Goal: Task Accomplishment & Management: Manage account settings

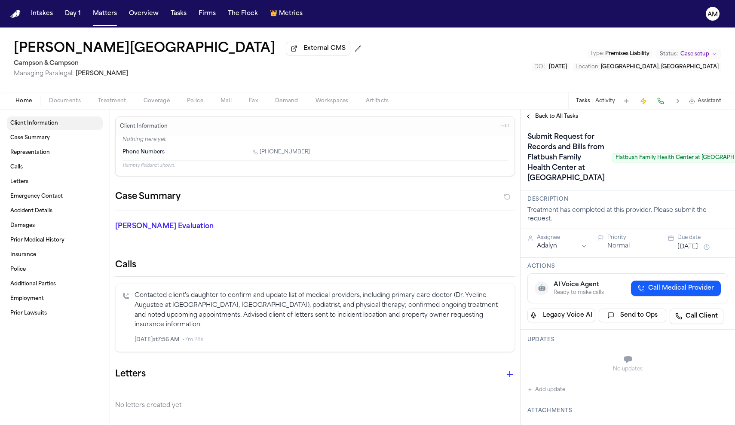
click at [35, 126] on span "Client Information" at bounding box center [34, 123] width 48 height 7
click at [60, 144] on link "Case Summary" at bounding box center [55, 138] width 96 height 14
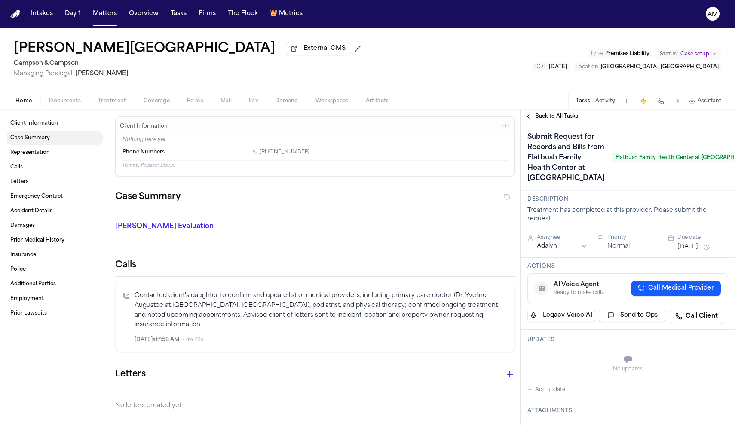
scroll to position [69, 0]
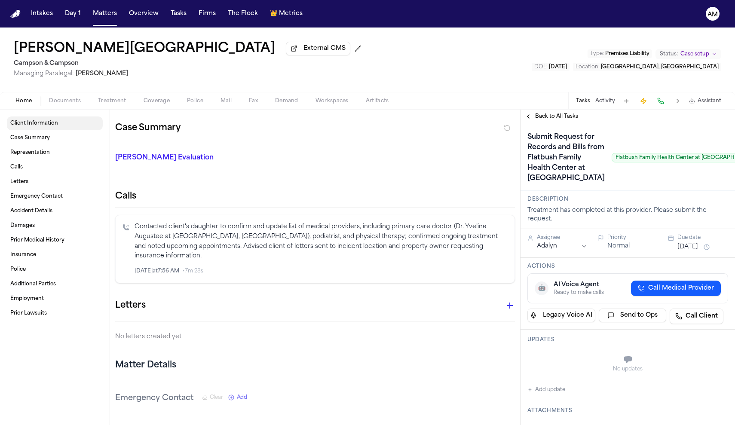
click at [53, 122] on span "Client Information" at bounding box center [34, 123] width 48 height 7
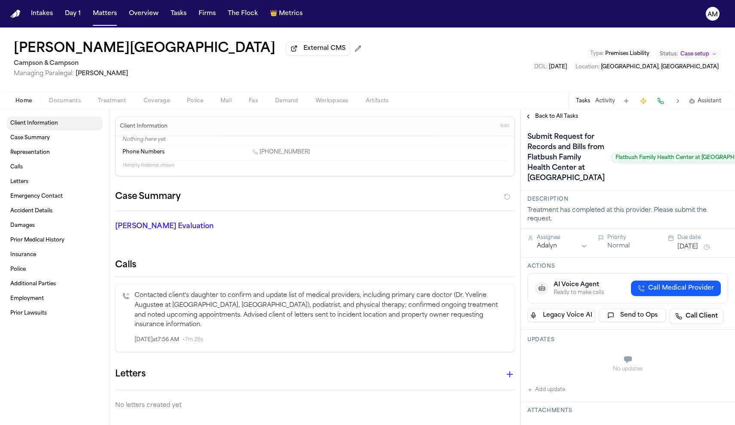
click at [53, 122] on span "Client Information" at bounding box center [34, 123] width 48 height 7
click at [46, 140] on span "Case Summary" at bounding box center [30, 137] width 40 height 7
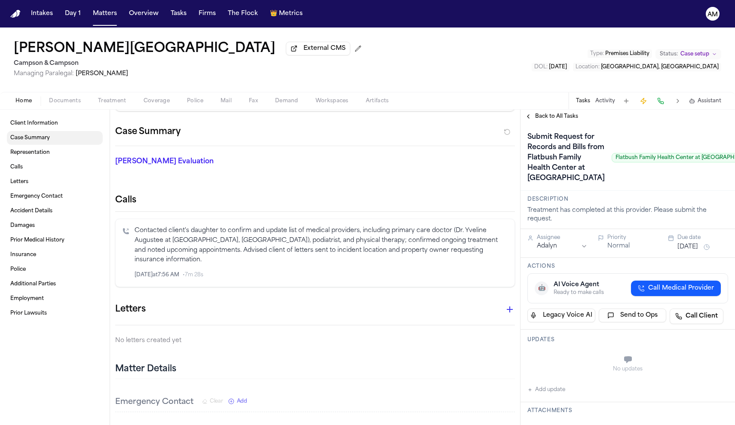
scroll to position [69, 0]
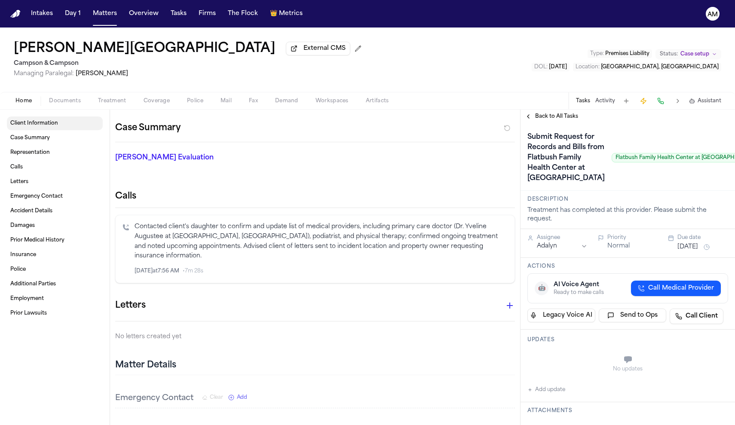
click at [57, 127] on span "Client Information" at bounding box center [34, 123] width 48 height 7
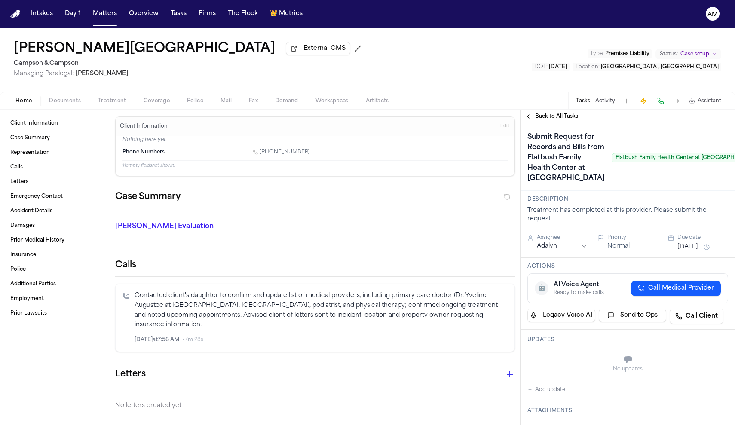
click at [55, 102] on span "Documents" at bounding box center [65, 101] width 32 height 7
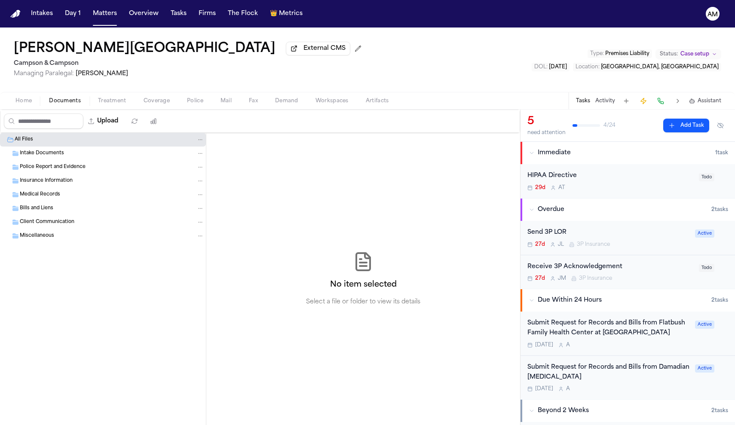
click at [28, 159] on div "Intake Documents" at bounding box center [103, 153] width 206 height 14
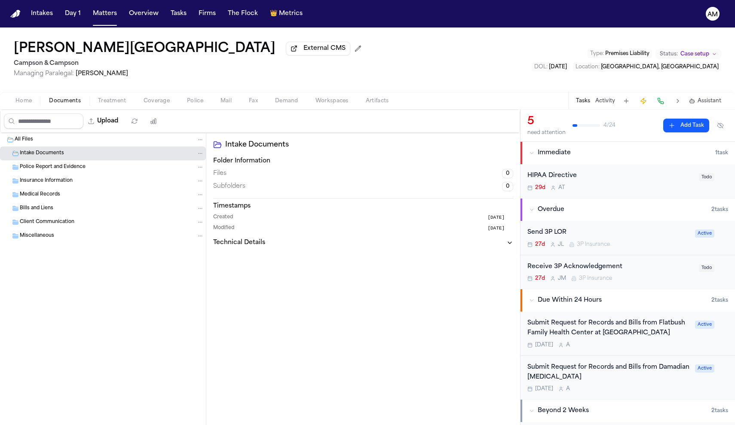
click at [63, 174] on div "Police Report and Evidence" at bounding box center [103, 167] width 206 height 14
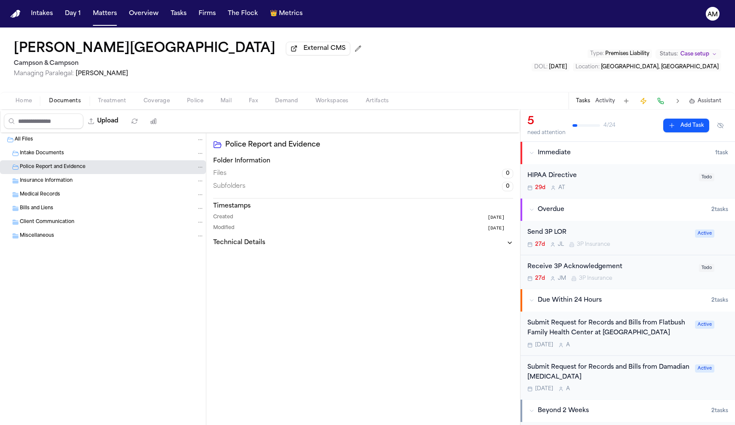
click at [60, 184] on span "Insurance Information" at bounding box center [46, 180] width 53 height 7
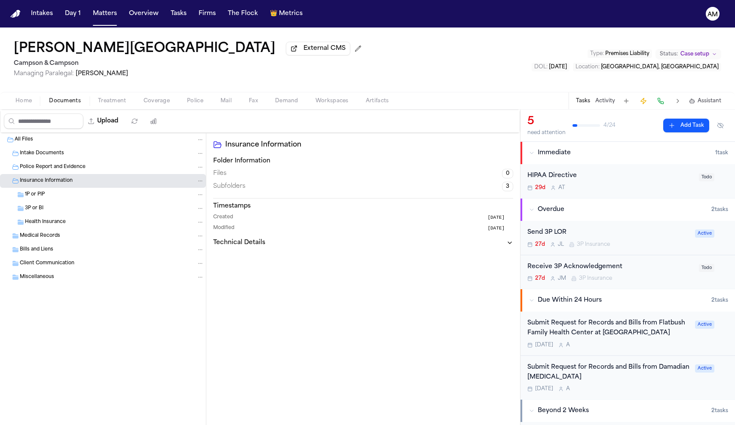
click at [57, 196] on div "1P or PIP" at bounding box center [114, 195] width 179 height 8
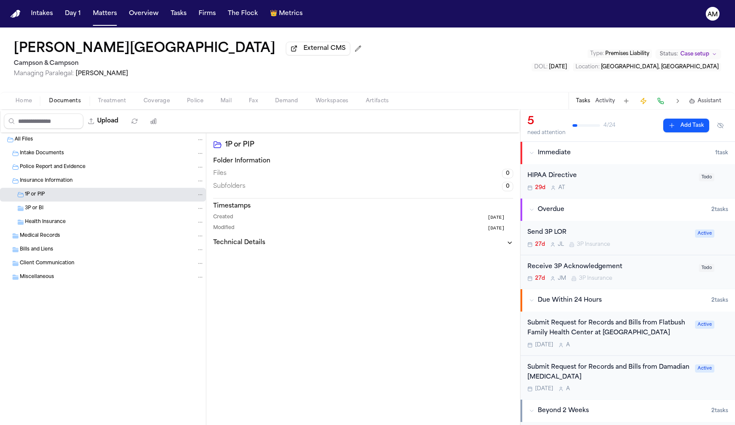
click at [56, 143] on div "All Files" at bounding box center [109, 140] width 189 height 8
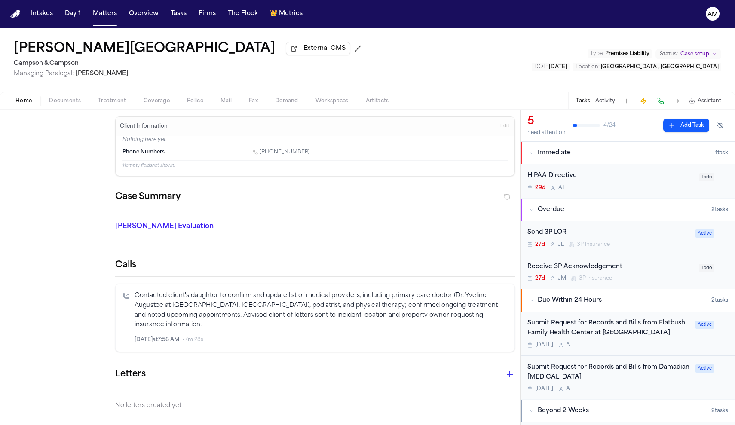
click at [28, 100] on span "Home" at bounding box center [23, 101] width 16 height 7
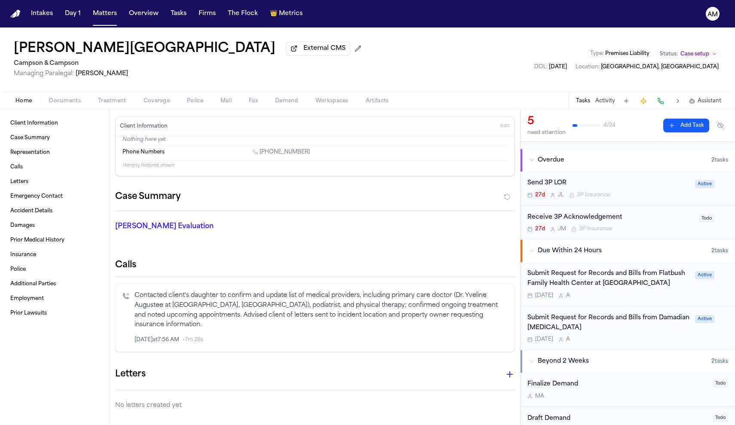
scroll to position [59, 0]
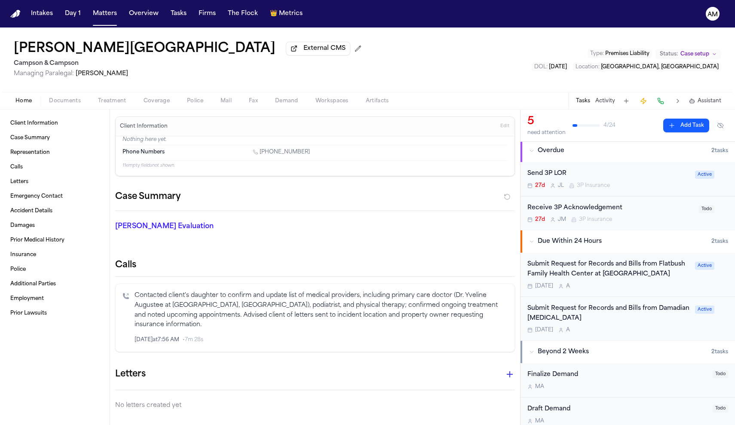
click at [672, 281] on div "Submit Request for Records and Bills from Flatbush Family Health Center at NYU …" at bounding box center [608, 274] width 162 height 30
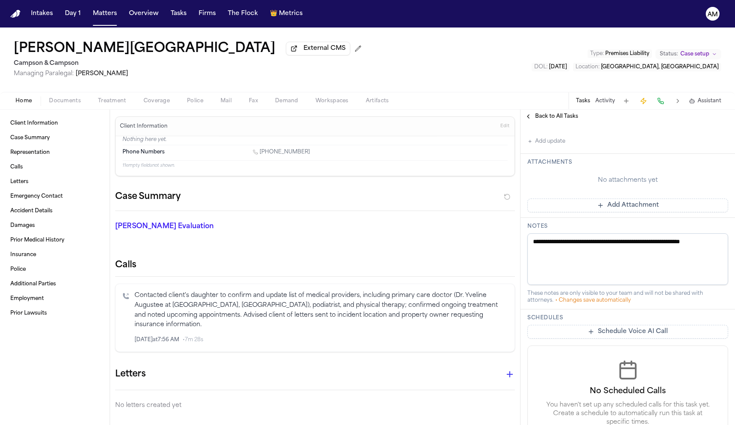
scroll to position [247, 0]
click at [560, 148] on button "Add update" at bounding box center [546, 143] width 38 height 10
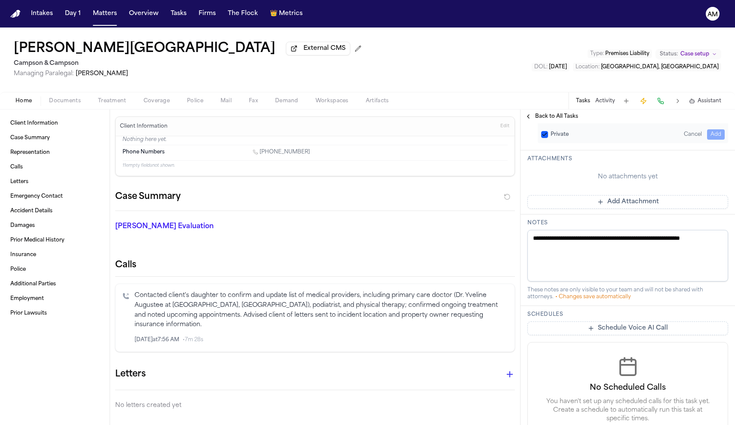
click at [560, 150] on div "Updates Private Cancel Add" at bounding box center [627, 116] width 214 height 67
click at [566, 138] on label "Private" at bounding box center [559, 134] width 18 height 7
click at [548, 138] on button "Private" at bounding box center [544, 134] width 7 height 7
click at [566, 143] on div "Private Cancel Add" at bounding box center [632, 122] width 190 height 41
click at [563, 122] on textarea "Add your update" at bounding box center [632, 113] width 183 height 17
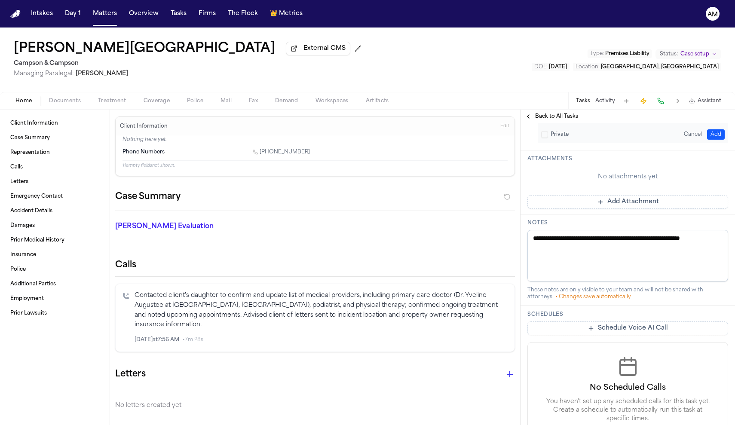
scroll to position [0, 0]
click at [28, 144] on link "Case Summary" at bounding box center [55, 138] width 96 height 14
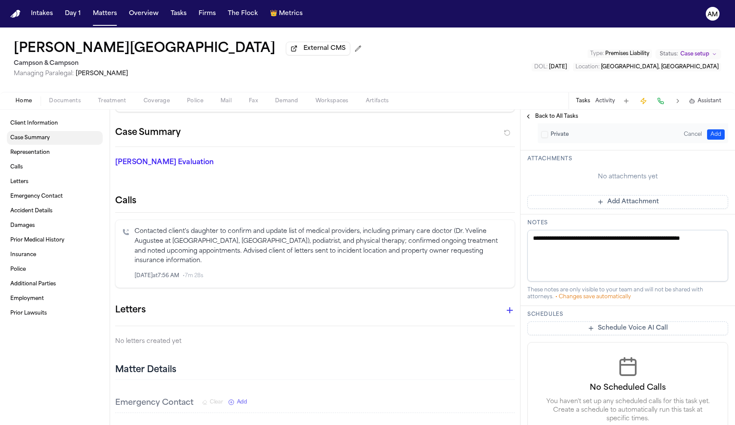
scroll to position [69, 0]
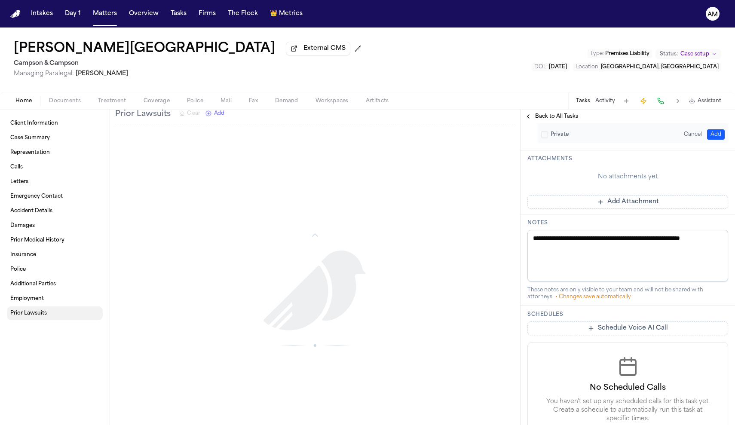
click at [68, 317] on link "Prior Lawsuits" at bounding box center [55, 313] width 96 height 14
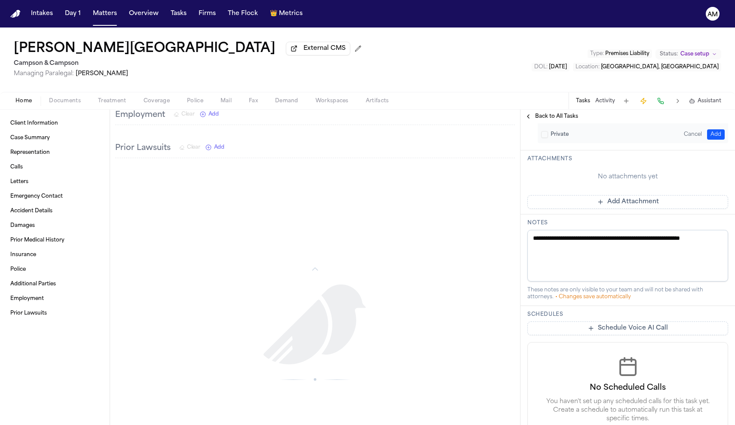
click at [579, 122] on textarea "**********" at bounding box center [632, 113] width 183 height 17
click at [587, 122] on textarea "**********" at bounding box center [632, 113] width 183 height 17
type textarea "**********"
click at [625, 122] on textarea "**********" at bounding box center [632, 113] width 183 height 17
click at [719, 140] on button "Add" at bounding box center [716, 134] width 18 height 10
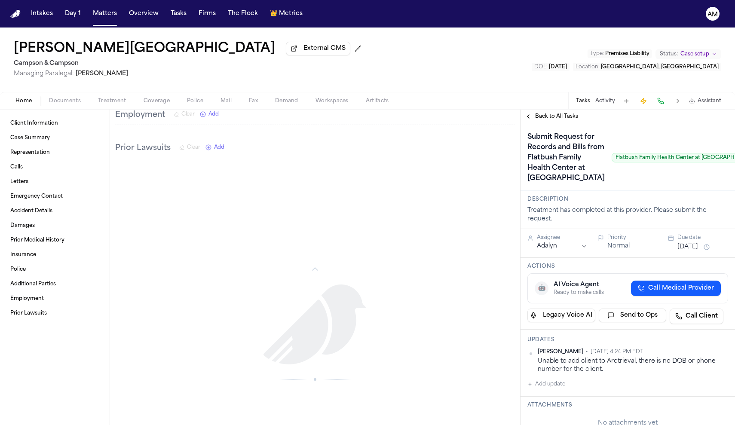
scroll to position [0, 0]
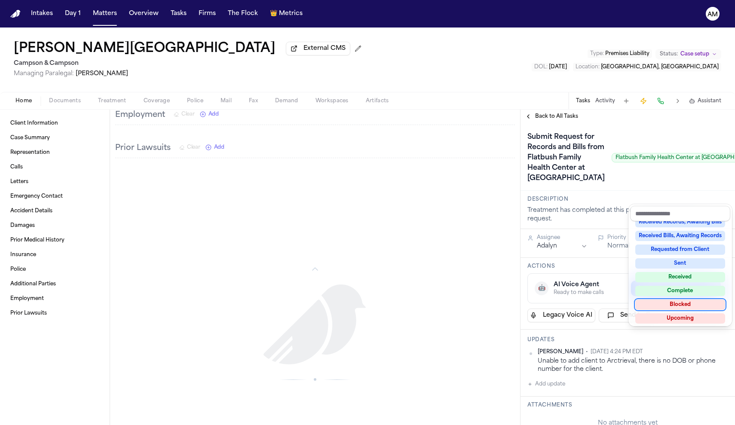
scroll to position [131, 0]
click at [680, 303] on div "Blocked" at bounding box center [680, 304] width 90 height 10
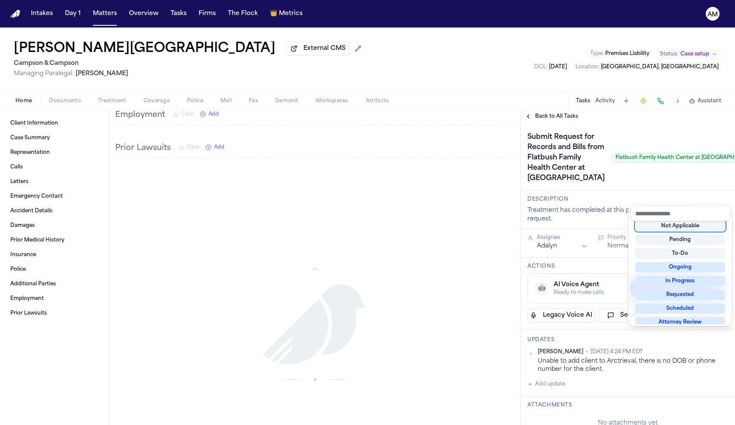
scroll to position [3, 0]
click at [687, 149] on div "Submit Request for Records and Bills from Flatbush Family Health Center at NYU …" at bounding box center [627, 157] width 201 height 55
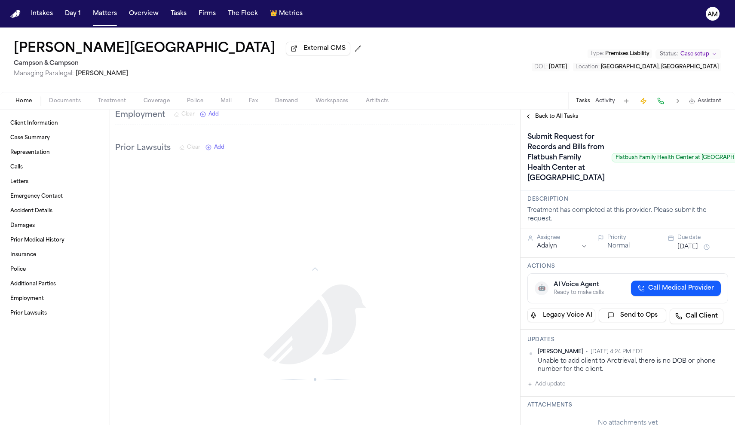
scroll to position [0, 0]
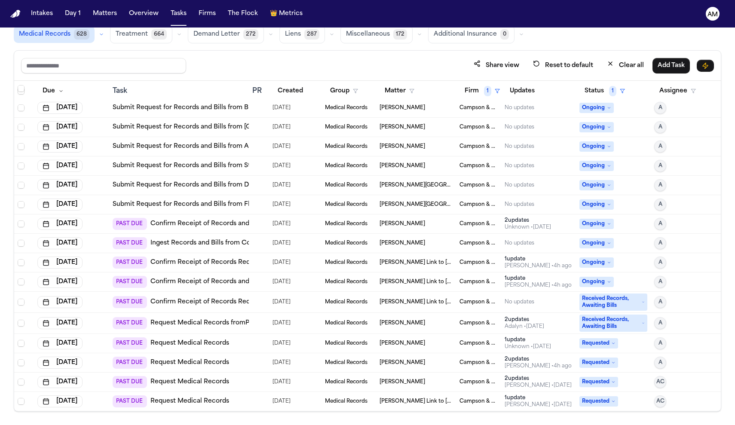
click at [216, 246] on link "Ingest Records and Bills from Comprehensive Family Medical Practice" at bounding box center [258, 243] width 216 height 9
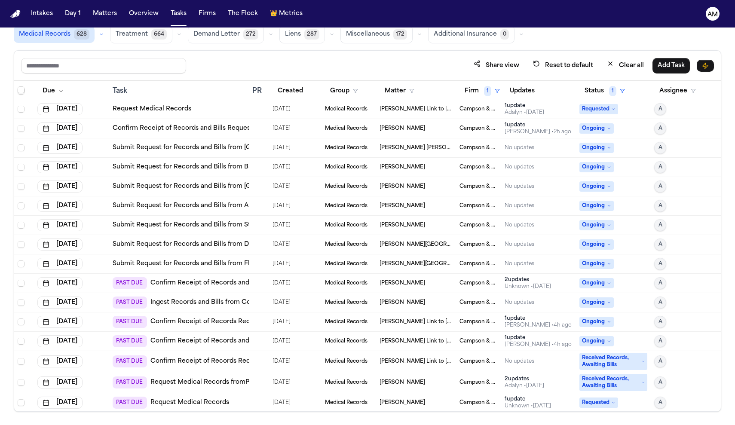
scroll to position [195, 0]
click at [207, 265] on link "Submit Request for Records and Bills from Flatbush Family Health Center at NYU …" at bounding box center [264, 264] width 302 height 9
click at [396, 244] on span "Vernice Maitland" at bounding box center [415, 245] width 73 height 7
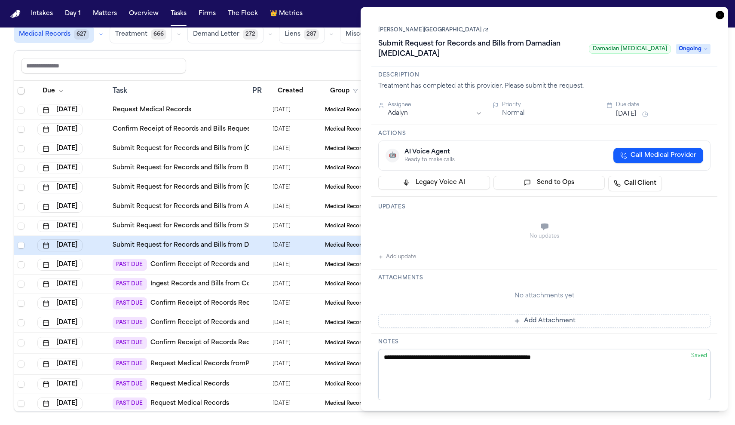
click at [415, 252] on button "Add update" at bounding box center [397, 257] width 38 height 10
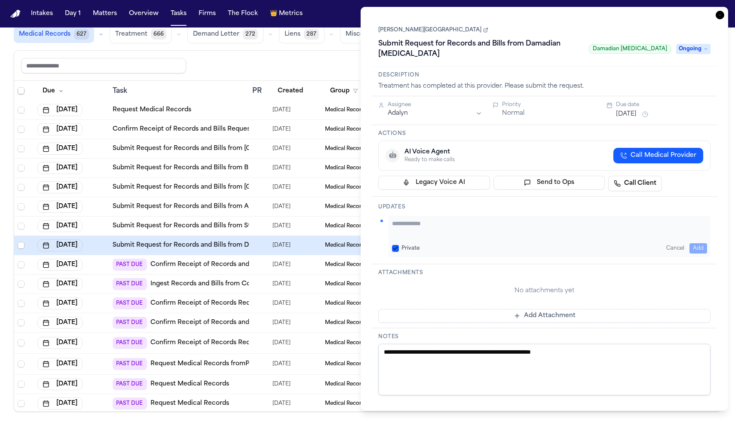
click at [394, 245] on button "Private" at bounding box center [395, 248] width 7 height 7
click at [436, 204] on div "Updates Private Cancel Add" at bounding box center [544, 230] width 346 height 67
click at [435, 219] on textarea "Add your update" at bounding box center [549, 227] width 315 height 17
type textarea "**********"
click at [691, 44] on span "Ongoing" at bounding box center [693, 49] width 34 height 10
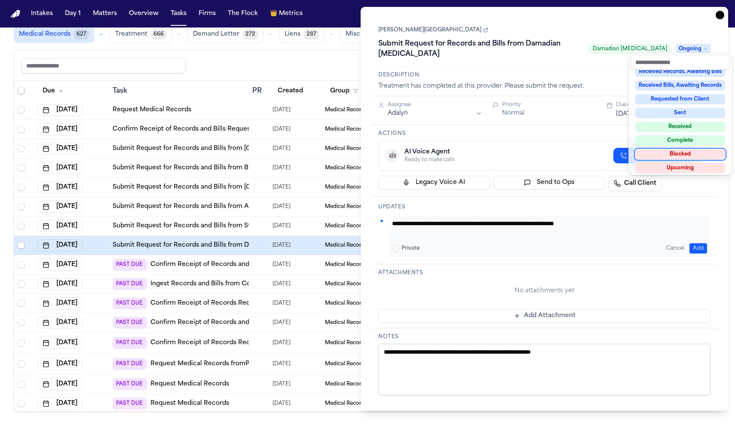
click at [685, 154] on div "Blocked" at bounding box center [680, 154] width 90 height 10
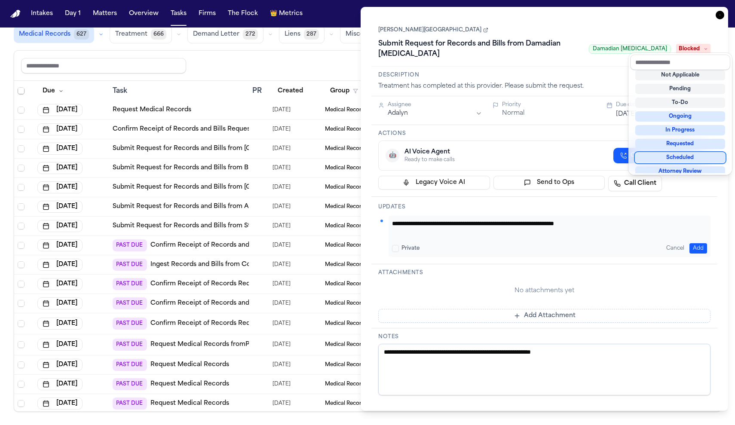
click at [677, 262] on div "**********" at bounding box center [544, 209] width 346 height 382
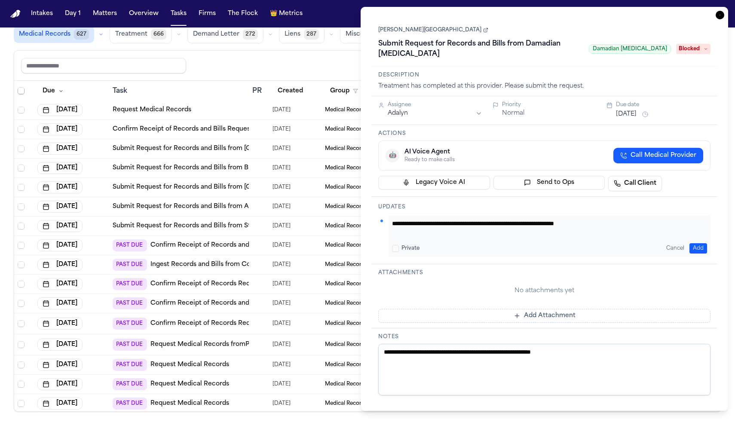
click at [697, 243] on button "Add" at bounding box center [698, 248] width 18 height 10
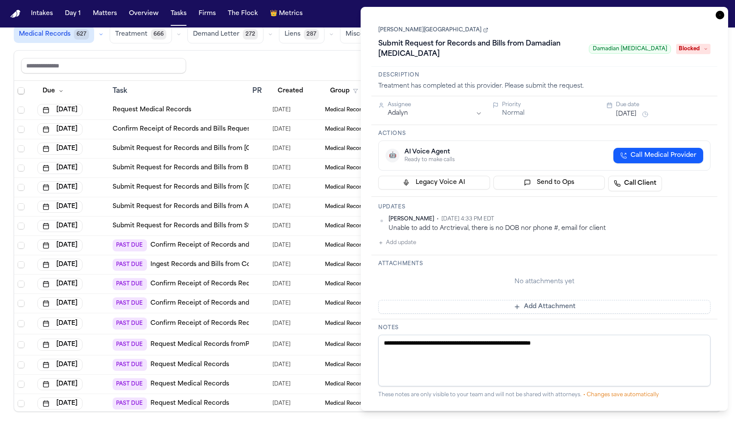
click at [636, 110] on button "[DATE]" at bounding box center [626, 114] width 21 height 9
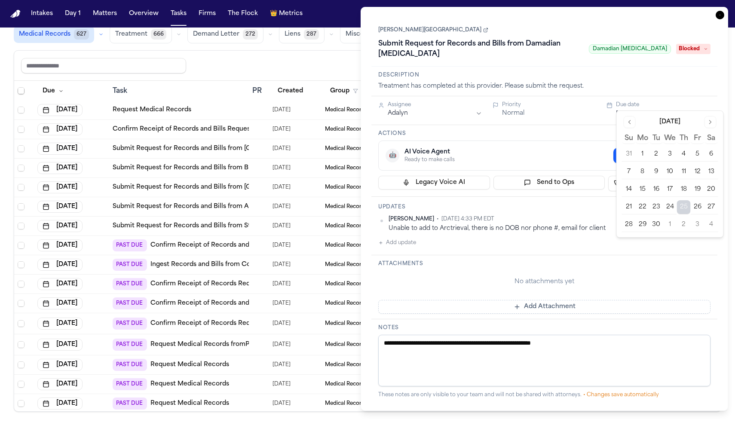
click at [641, 230] on button "29" at bounding box center [642, 225] width 14 height 14
click at [650, 226] on button "30" at bounding box center [656, 225] width 14 height 14
click at [655, 226] on button "30" at bounding box center [656, 225] width 14 height 14
click at [315, 58] on div "Share view Reset to default Clear all Add Task" at bounding box center [367, 66] width 692 height 16
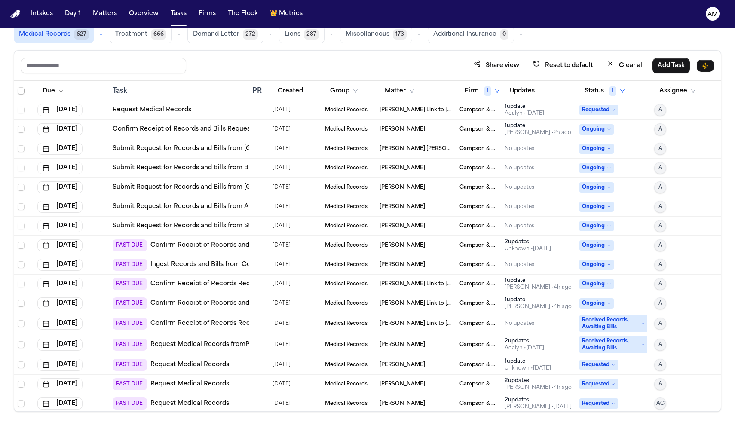
click at [231, 224] on link "Submit Request for Records and Bills from Stand-Up MRI of Yonkers (Comprehensiv…" at bounding box center [321, 226] width 417 height 9
click at [594, 223] on span "Ongoing" at bounding box center [596, 226] width 34 height 10
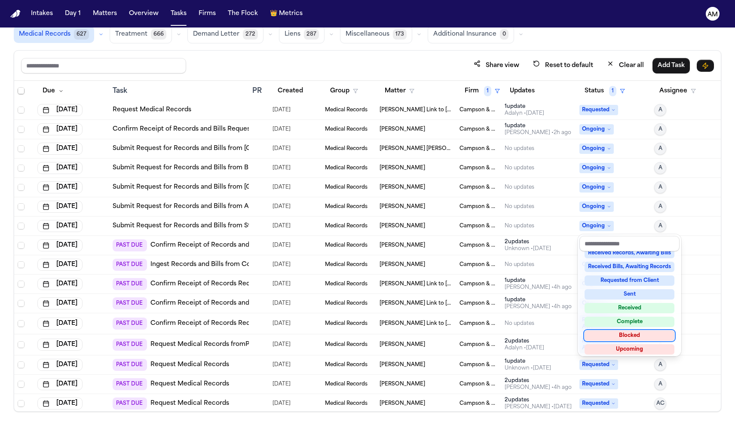
click at [625, 337] on div "Blocked" at bounding box center [629, 335] width 90 height 10
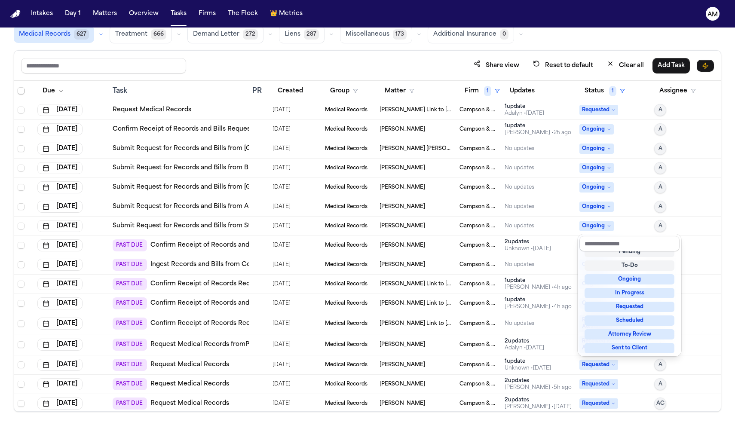
scroll to position [3, 0]
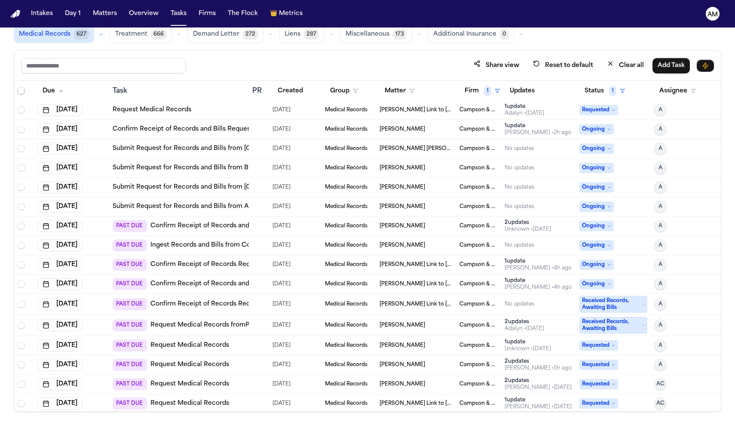
click at [218, 208] on link "Submit Request for Records and Bills from AMDS Radiology" at bounding box center [216, 206] width 207 height 9
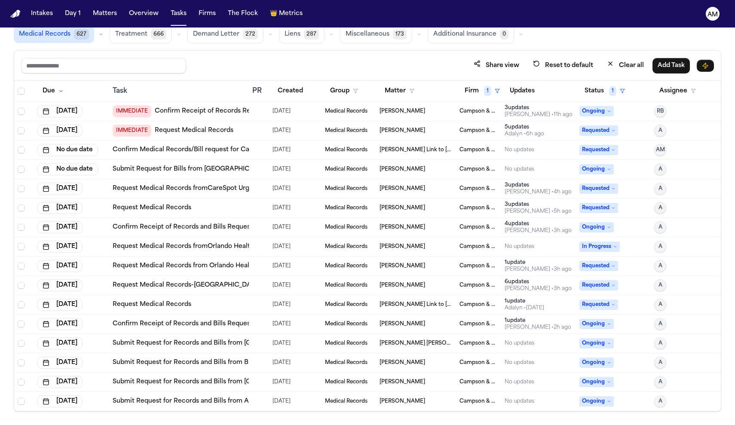
scroll to position [0, 0]
click at [241, 109] on link "Confirm Receipt of Records Request with Capital Health Regional Medical Center" at bounding box center [254, 111] width 198 height 9
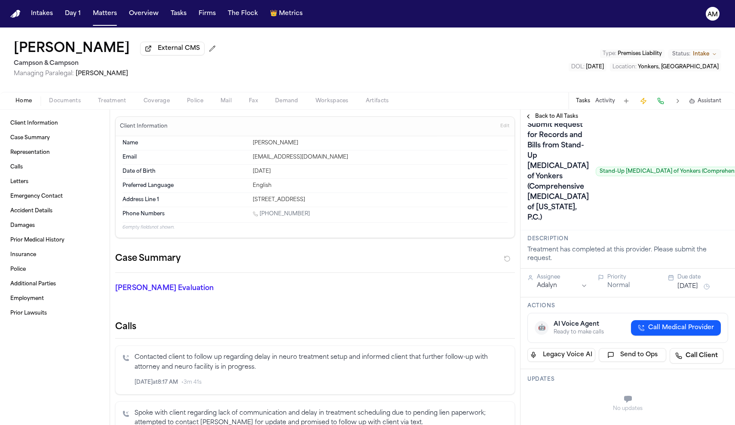
scroll to position [21, 0]
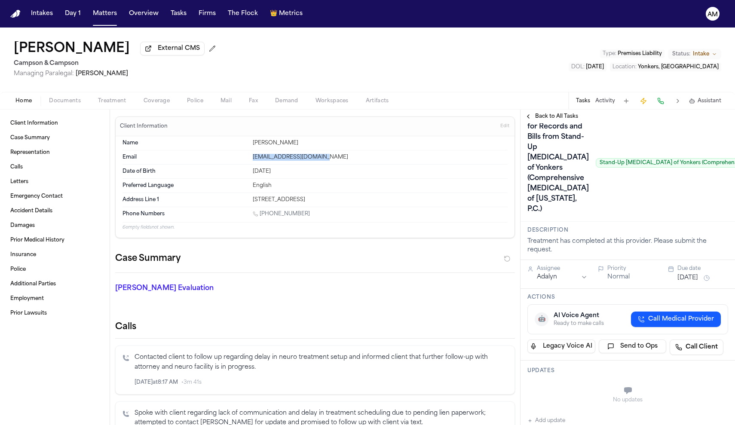
drag, startPoint x: 337, startPoint y: 160, endPoint x: 246, endPoint y: 162, distance: 91.1
click at [246, 162] on div "Email omid.ahmed918@gmail.com" at bounding box center [314, 157] width 385 height 14
copy div "omid.ahmed918@gmail.com"
drag, startPoint x: 309, startPoint y: 204, endPoint x: 251, endPoint y: 201, distance: 58.0
click at [251, 201] on div "Address Line 1 20 Water Grant st 570 Yonkers NY 10701" at bounding box center [314, 200] width 385 height 14
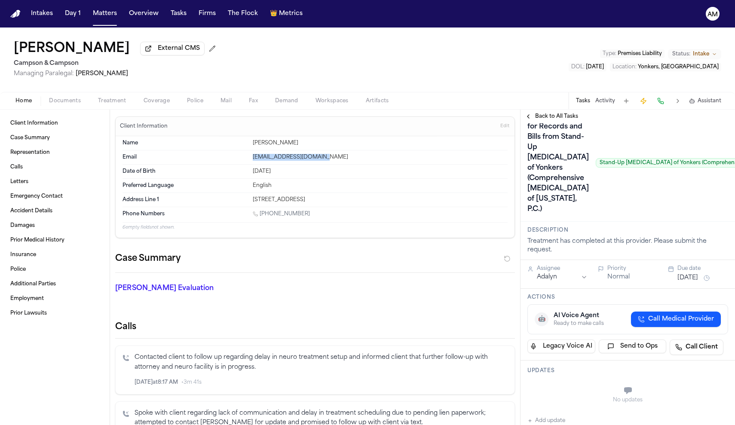
click at [265, 201] on div "20 Water Grant st 570 Yonkers NY 10701" at bounding box center [380, 199] width 255 height 7
drag, startPoint x: 251, startPoint y: 201, endPoint x: 308, endPoint y: 202, distance: 57.6
click at [308, 202] on div "Address Line 1 20 Water Grant st 570 Yonkers NY 10701" at bounding box center [314, 200] width 385 height 14
copy div "20 Water Grant st 570"
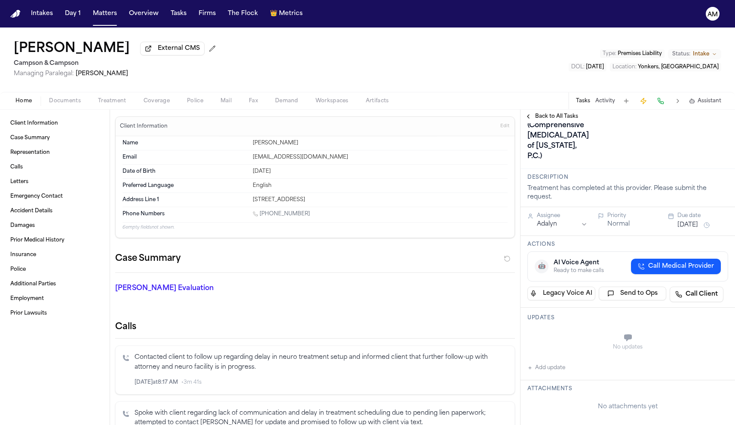
scroll to position [88, 0]
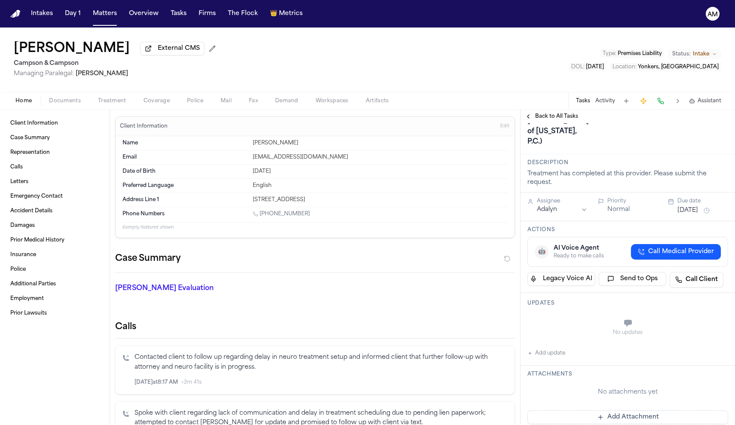
click at [541, 348] on button "Add update" at bounding box center [546, 353] width 38 height 10
click at [541, 341] on button "Private" at bounding box center [544, 344] width 7 height 7
click at [562, 315] on textarea "Add your update" at bounding box center [632, 323] width 183 height 17
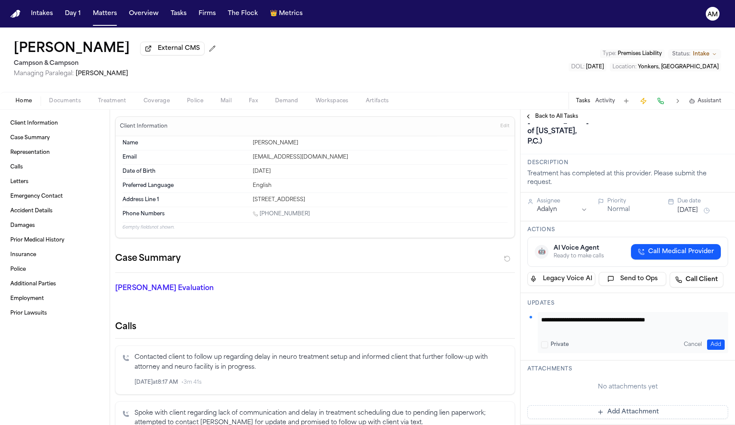
type textarea "**********"
click at [717, 339] on button "Add" at bounding box center [716, 344] width 18 height 10
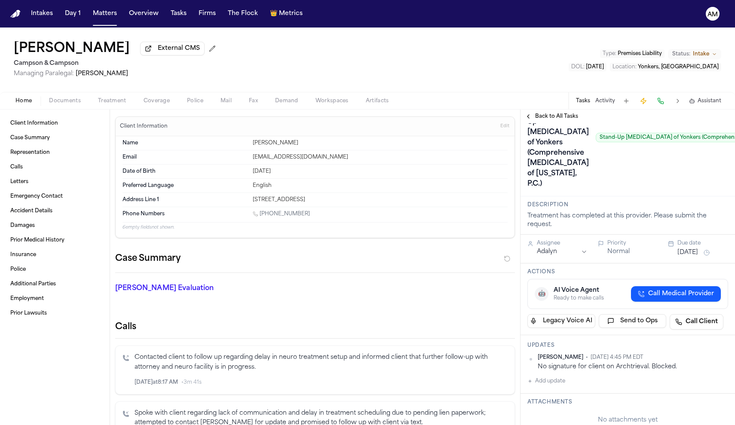
scroll to position [46, 0]
click at [696, 248] on button "[DATE]" at bounding box center [687, 252] width 21 height 9
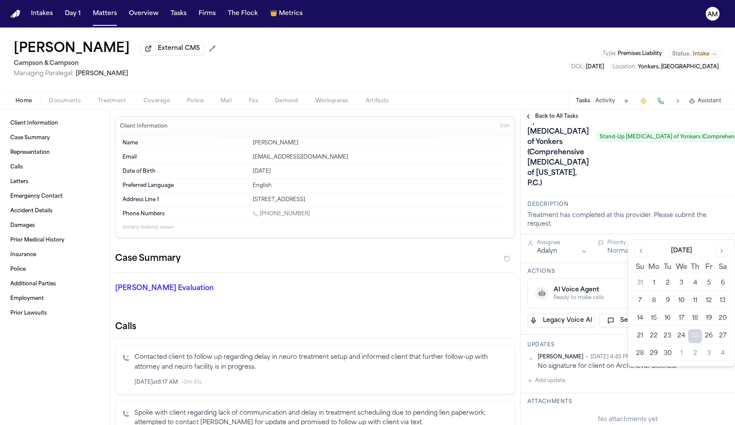
click at [658, 354] on button "29" at bounding box center [653, 354] width 14 height 14
click at [653, 354] on button "29" at bounding box center [653, 354] width 14 height 14
click at [704, 155] on div "Submit Request for Records and Bills from Stand-Up MRI of Yonkers (Comprehensiv…" at bounding box center [687, 137] width 320 height 107
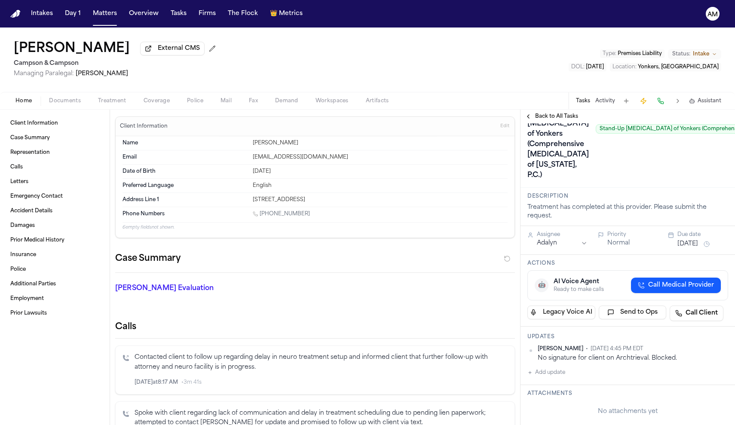
scroll to position [56, 0]
click at [569, 119] on span "Back to All Tasks" at bounding box center [556, 116] width 43 height 7
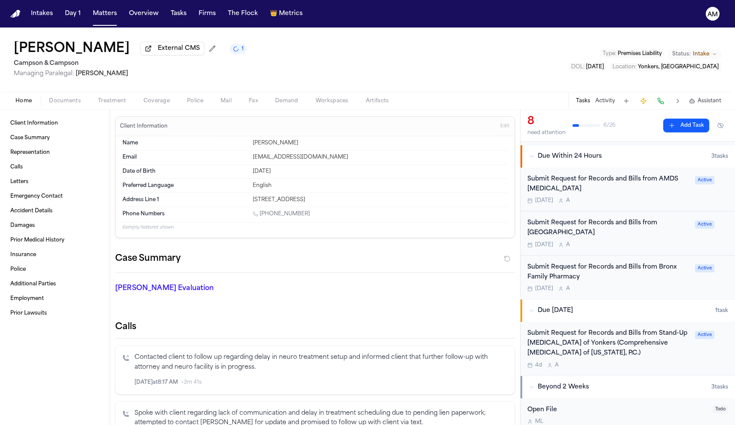
scroll to position [214, 0]
click at [625, 353] on div "Submit Request for Records and Bills from Stand-Up MRI of Yonkers (Comprehensiv…" at bounding box center [608, 341] width 162 height 29
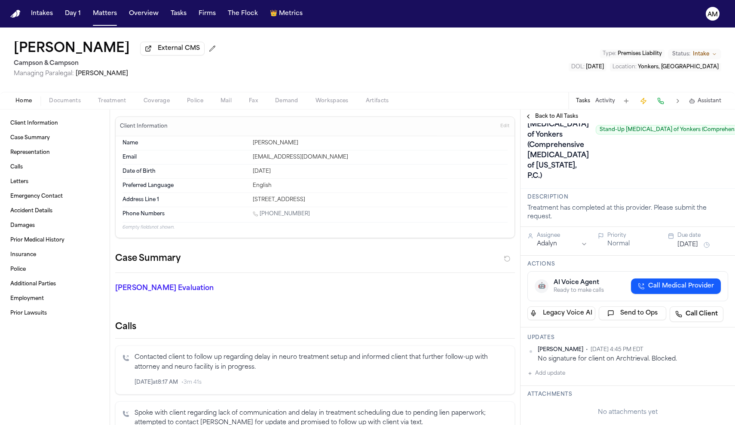
scroll to position [42, 0]
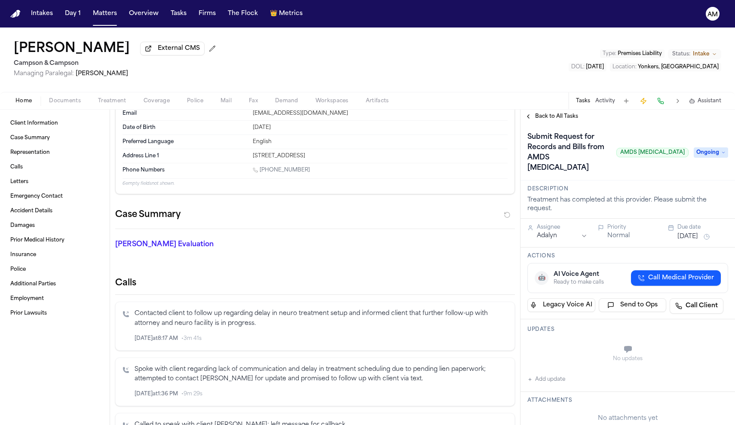
scroll to position [53, 0]
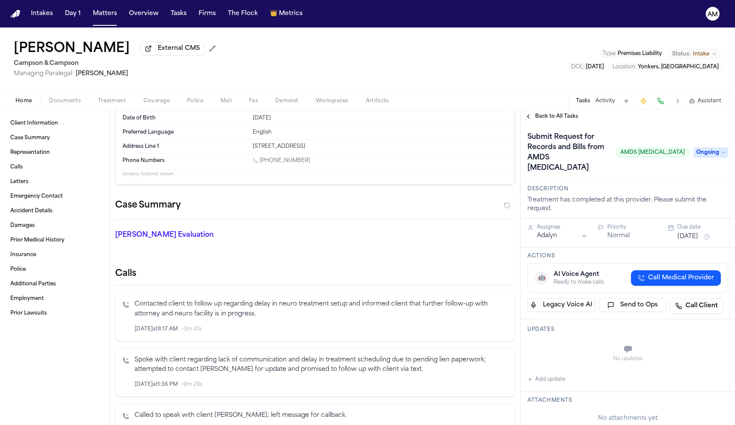
click at [550, 374] on button "Add update" at bounding box center [546, 379] width 38 height 10
click at [553, 367] on label "Private" at bounding box center [559, 370] width 18 height 7
click at [548, 367] on button "Private" at bounding box center [544, 370] width 7 height 7
click at [559, 344] on textarea "Add your update" at bounding box center [632, 349] width 183 height 17
click at [698, 232] on button "[DATE]" at bounding box center [687, 236] width 21 height 9
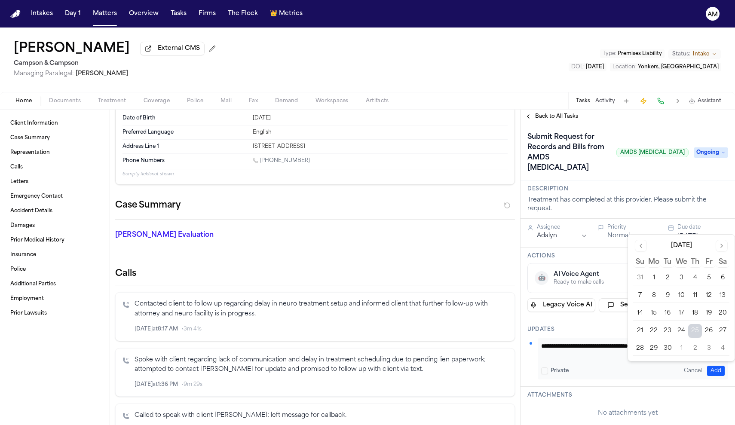
click at [666, 348] on button "30" at bounding box center [667, 348] width 14 height 14
click at [621, 349] on textarea "**********" at bounding box center [632, 349] width 183 height 17
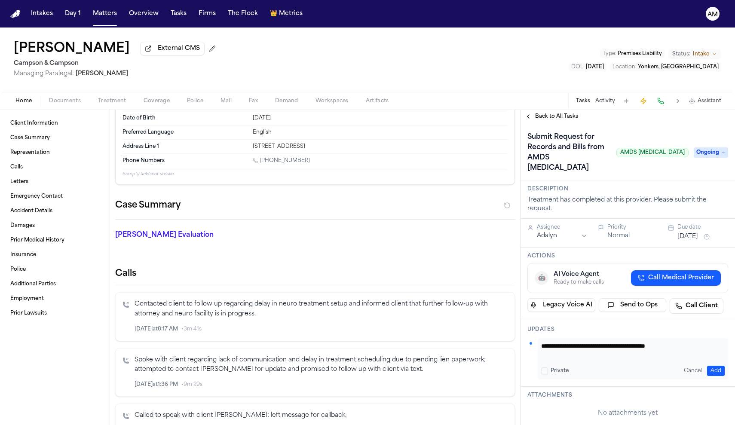
type textarea "**********"
click at [713, 366] on button "Add" at bounding box center [716, 371] width 18 height 10
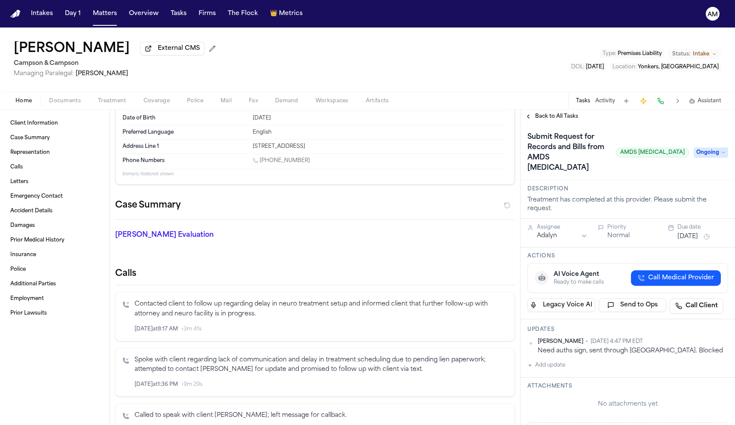
click at [724, 150] on icon at bounding box center [723, 152] width 4 height 4
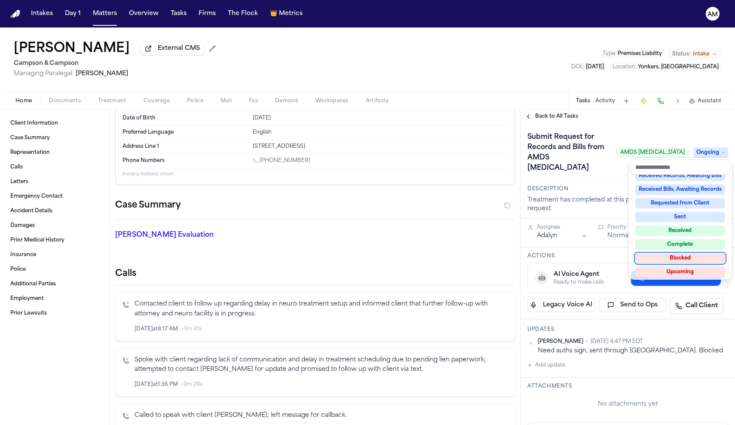
click at [683, 258] on div "Blocked" at bounding box center [680, 258] width 90 height 10
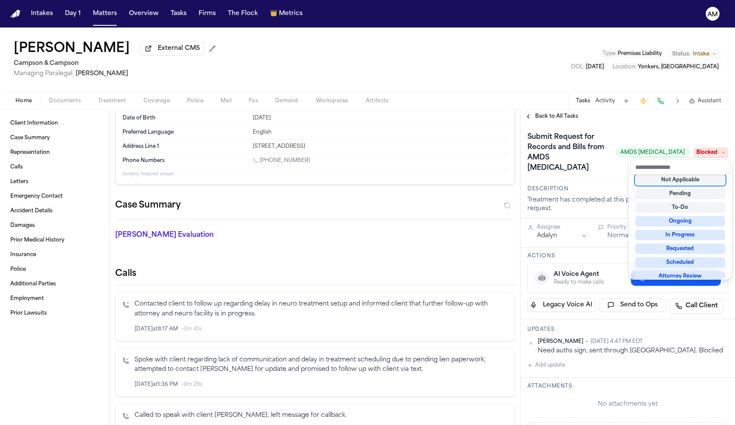
click at [691, 121] on div "**********" at bounding box center [627, 267] width 214 height 315
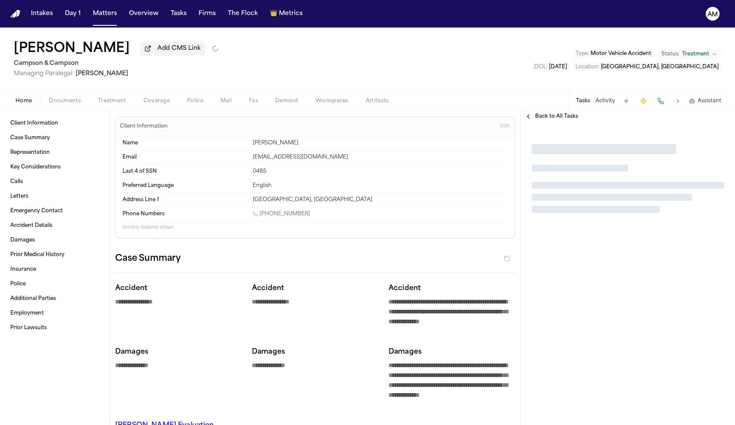
type textarea "*"
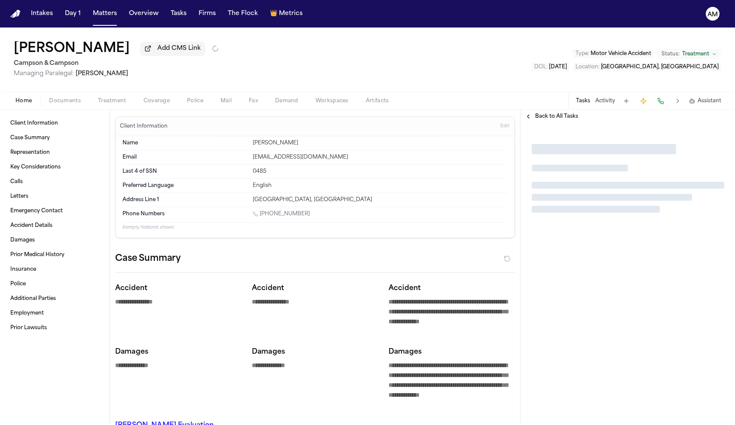
type textarea "*"
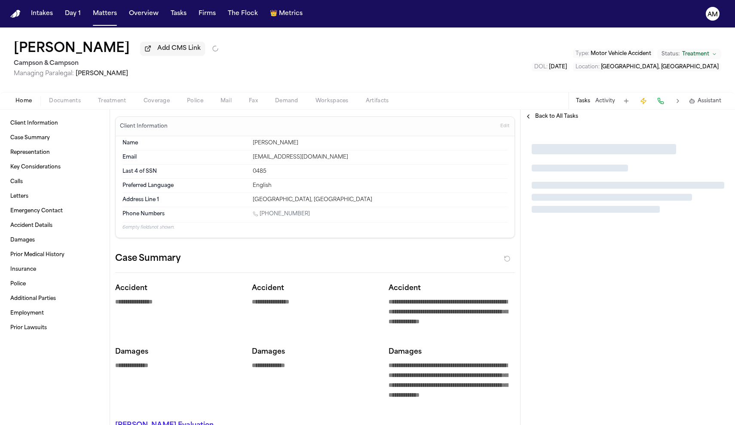
type textarea "*"
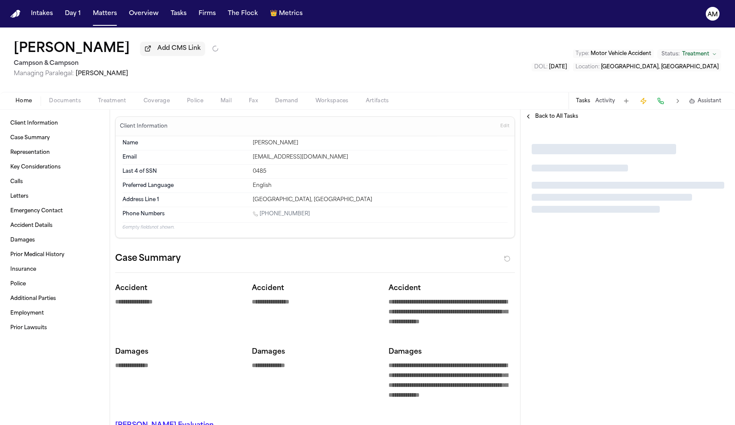
type textarea "*"
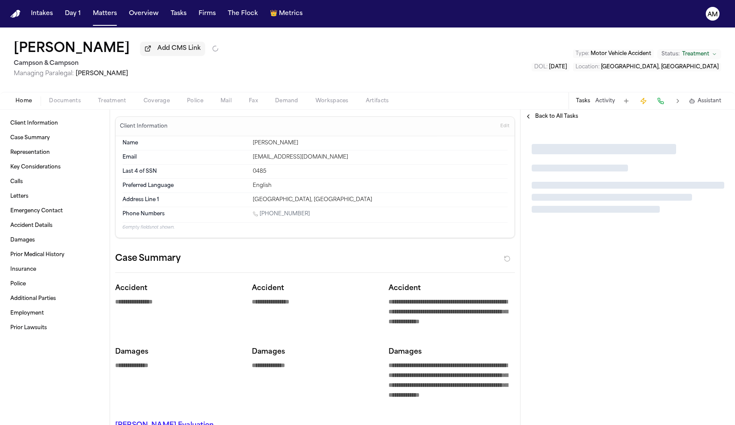
type textarea "*"
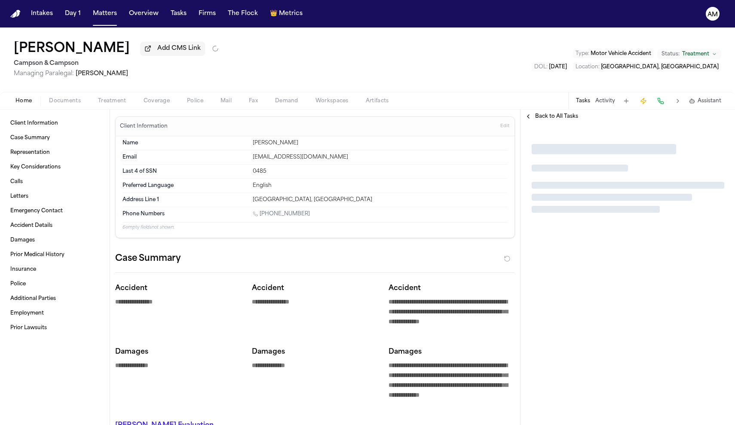
type textarea "*"
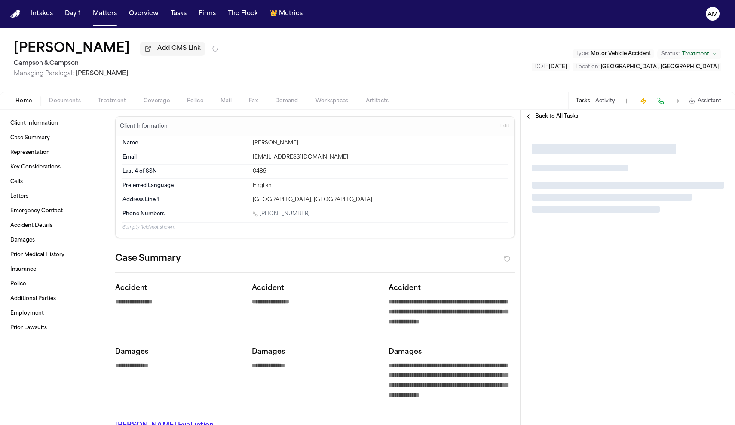
type textarea "*"
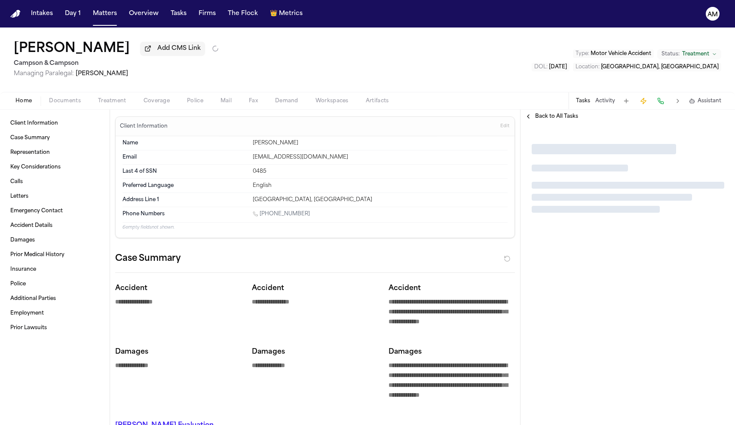
type textarea "*"
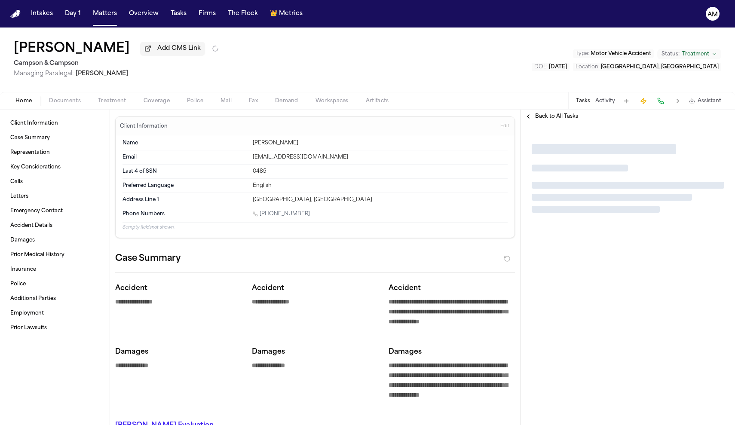
type textarea "*"
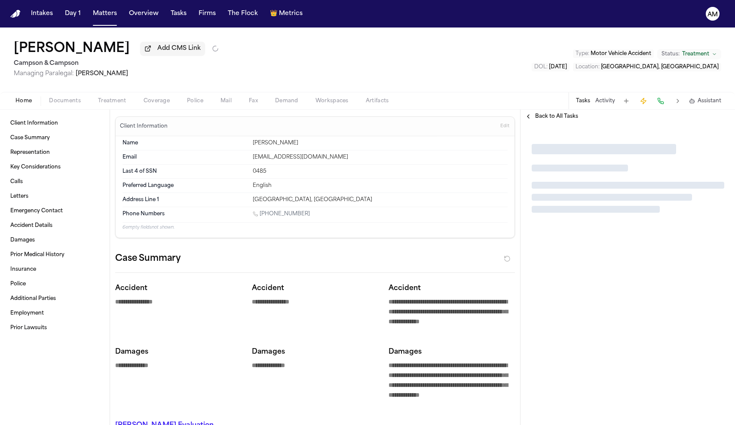
type textarea "*"
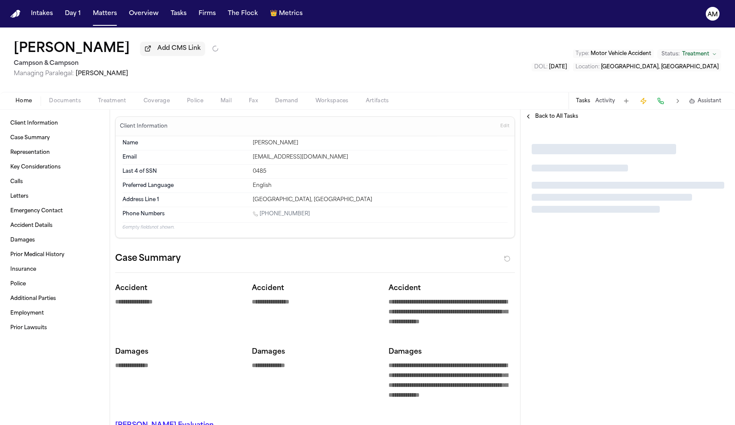
type textarea "*"
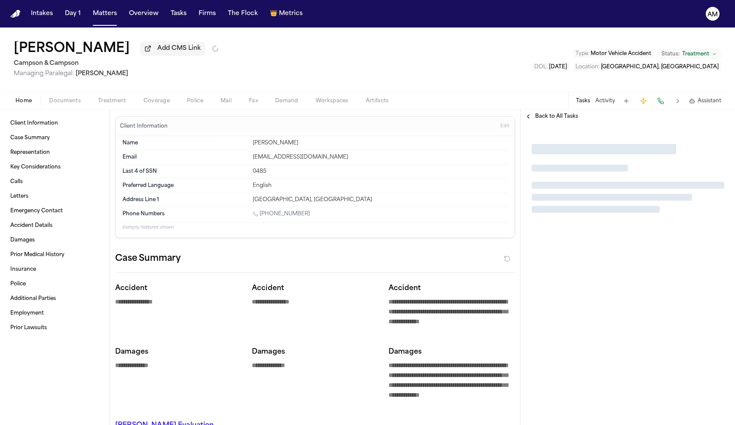
type textarea "*"
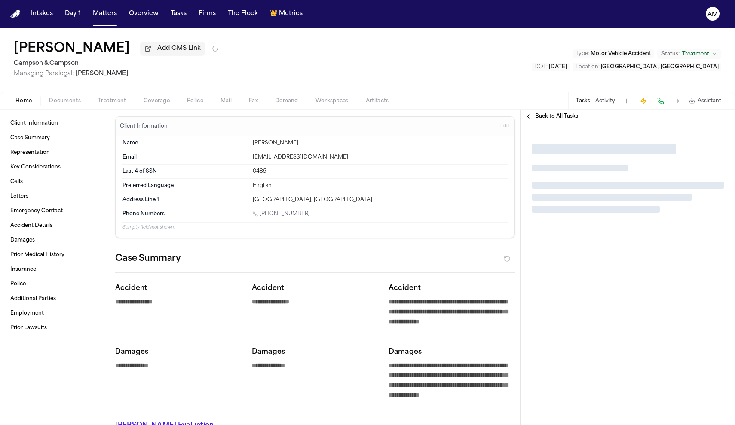
type textarea "*"
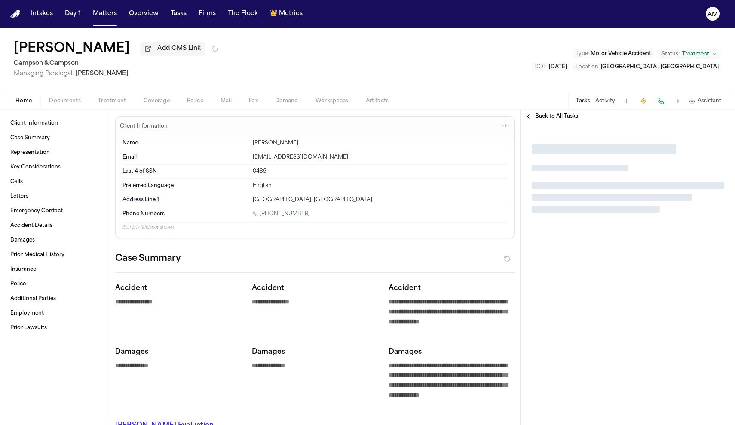
type textarea "*"
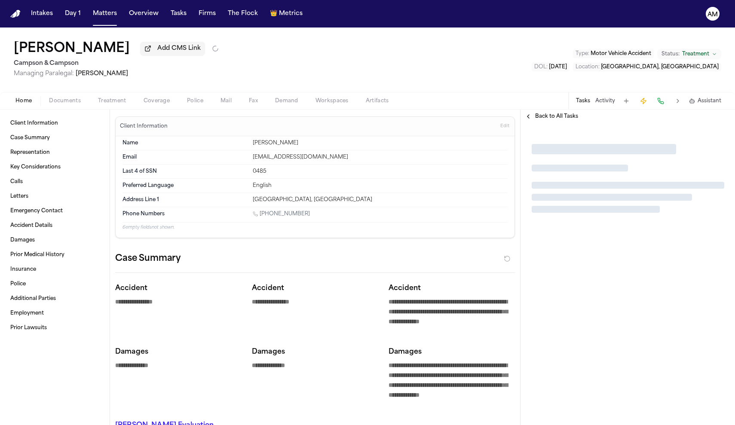
type textarea "*"
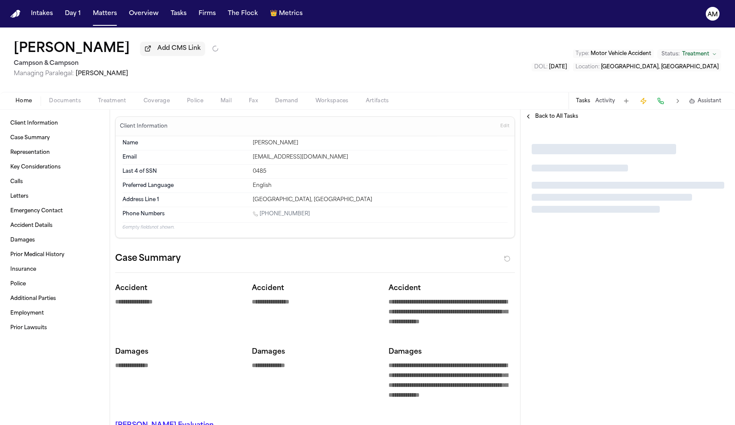
type textarea "*"
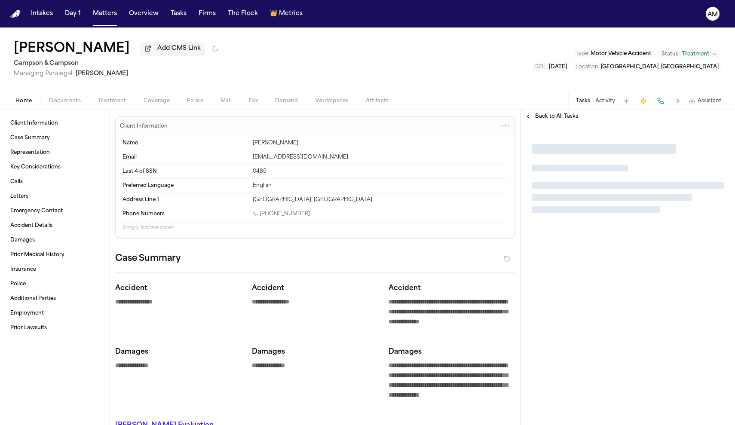
type textarea "*"
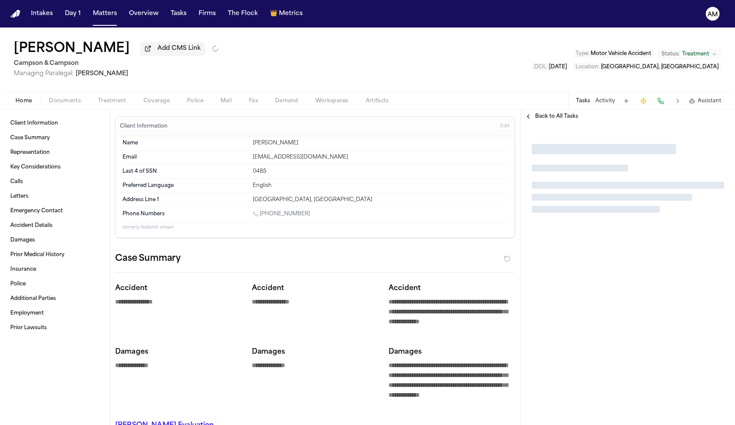
type textarea "*"
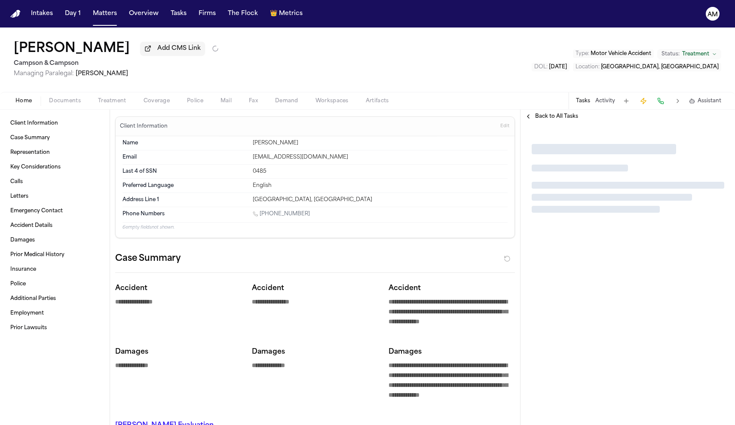
type textarea "*"
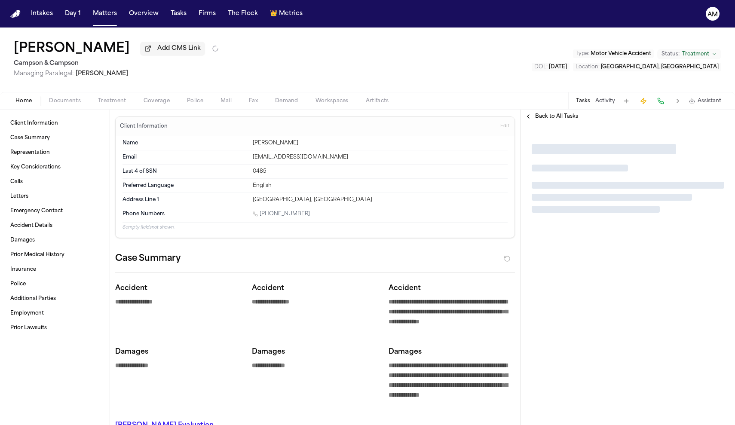
type textarea "*"
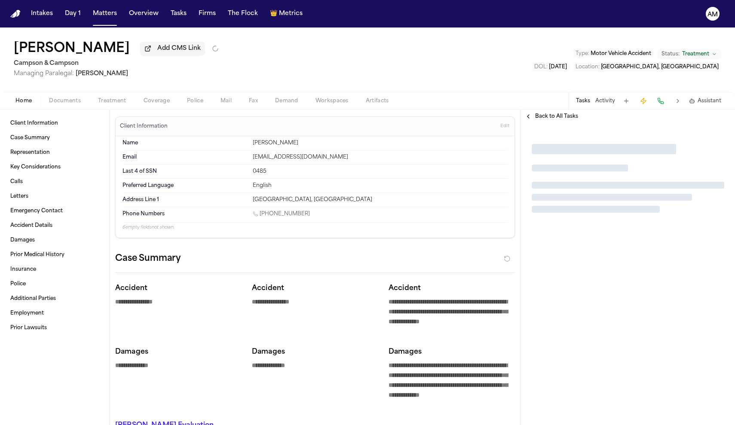
type textarea "*"
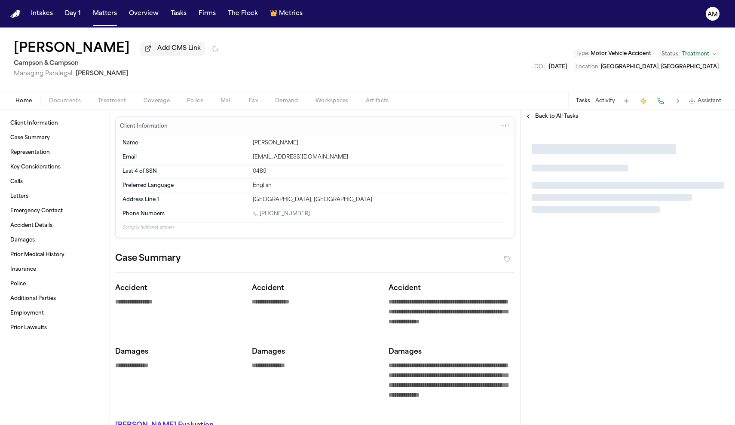
type textarea "*"
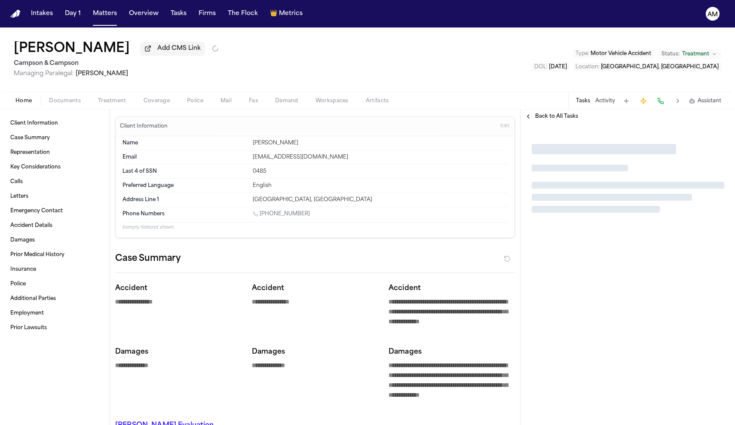
type textarea "*"
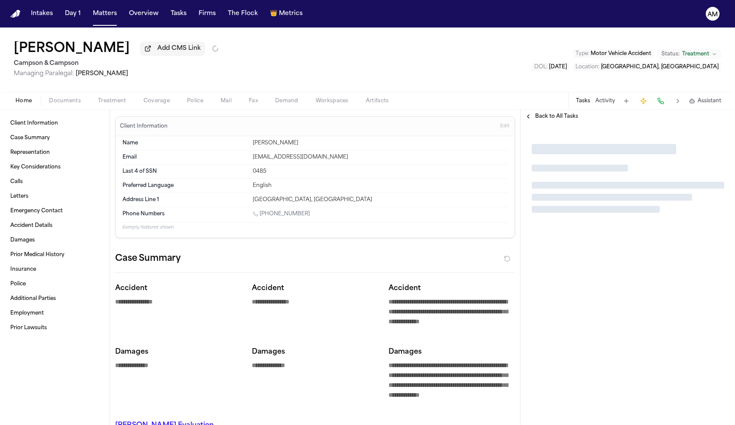
type textarea "*"
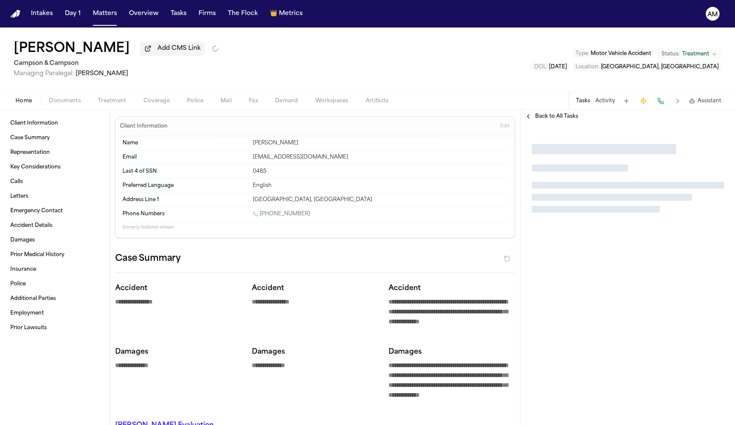
type textarea "*"
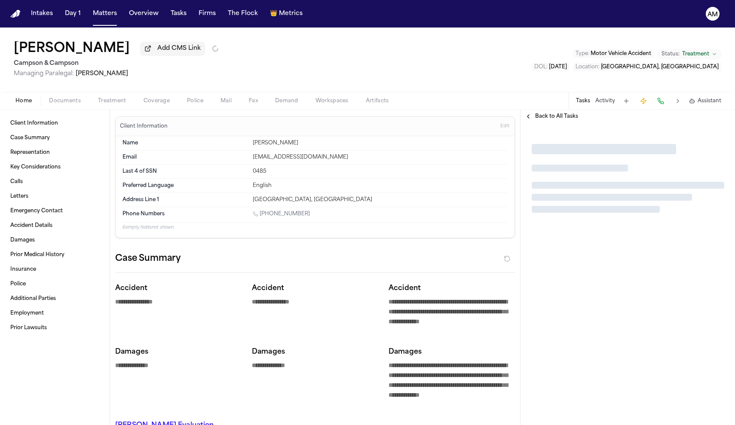
type textarea "*"
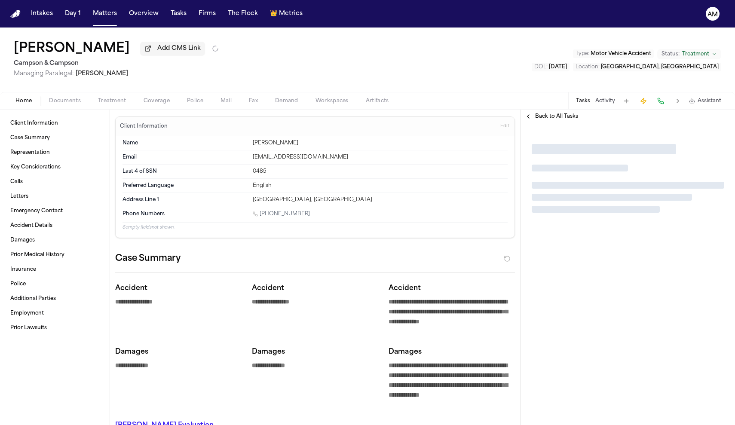
type textarea "*"
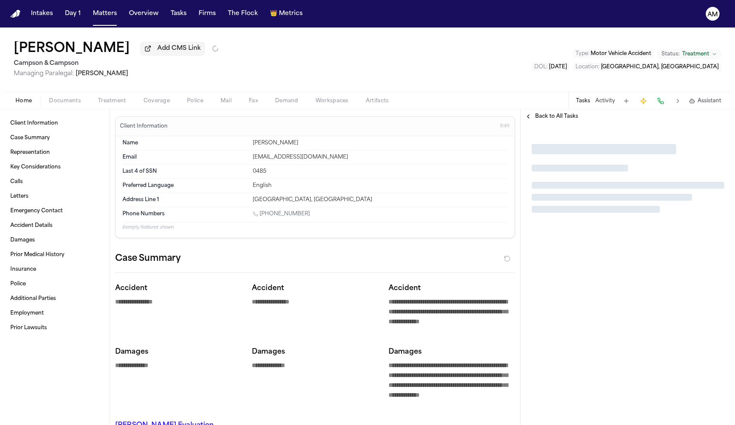
type textarea "*"
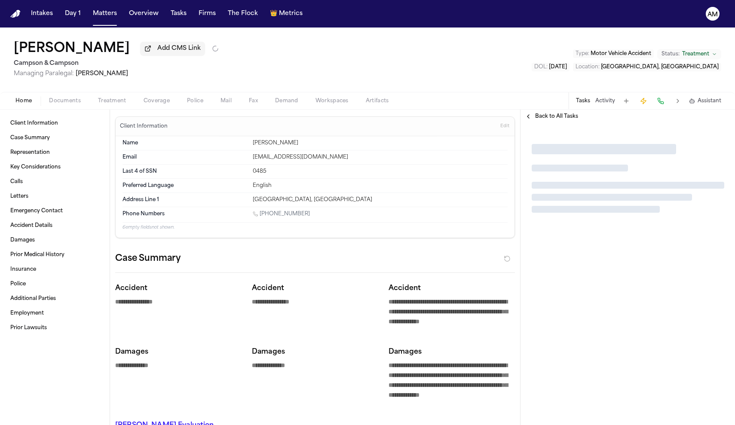
type textarea "*"
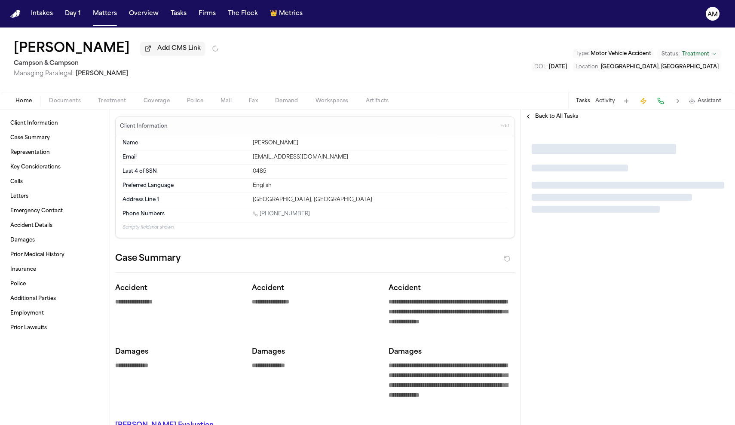
type textarea "*"
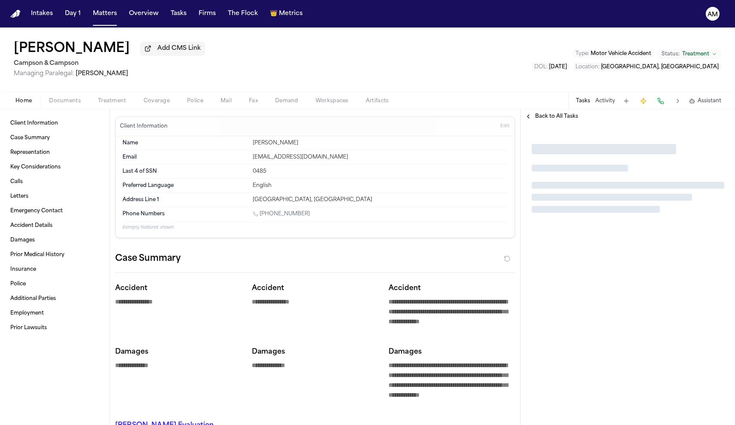
type textarea "*"
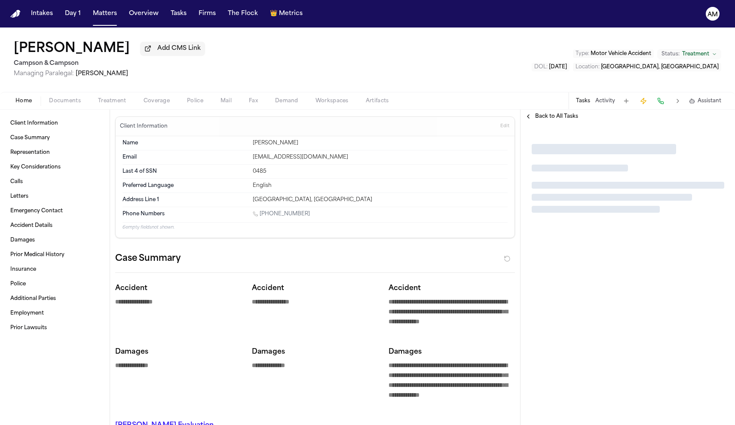
type textarea "*"
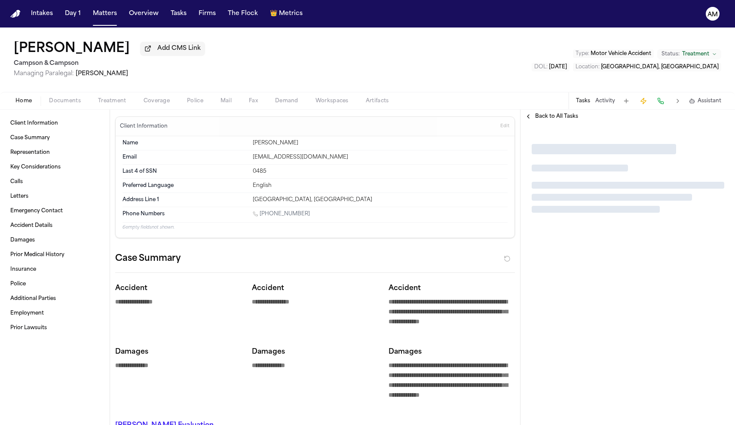
type textarea "*"
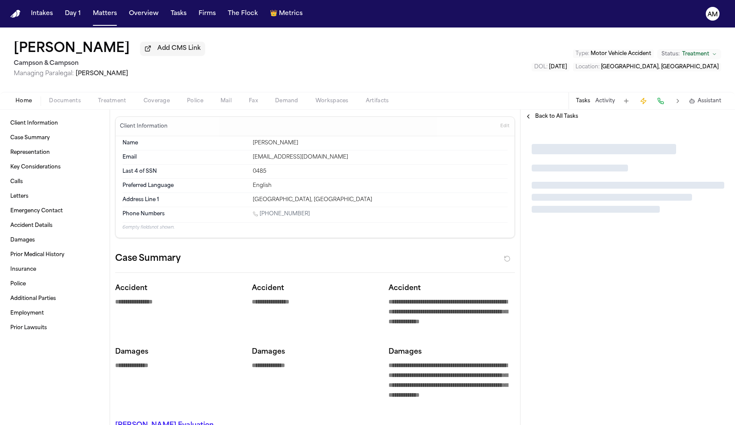
type textarea "*"
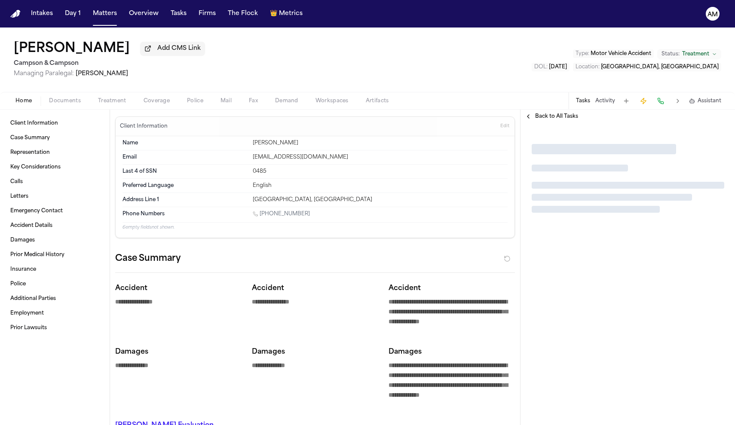
type textarea "*"
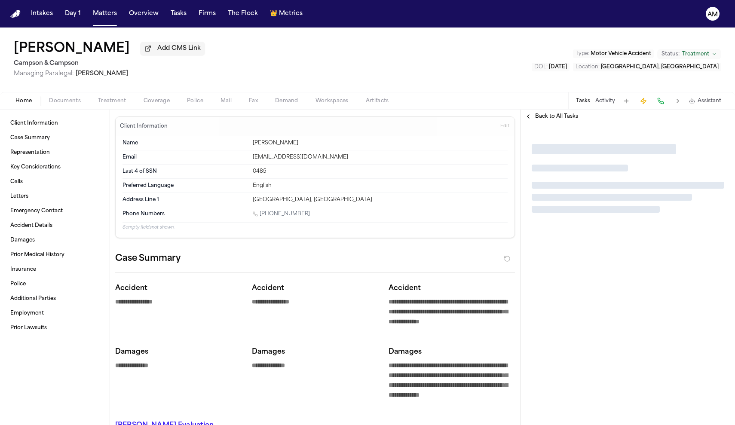
type textarea "*"
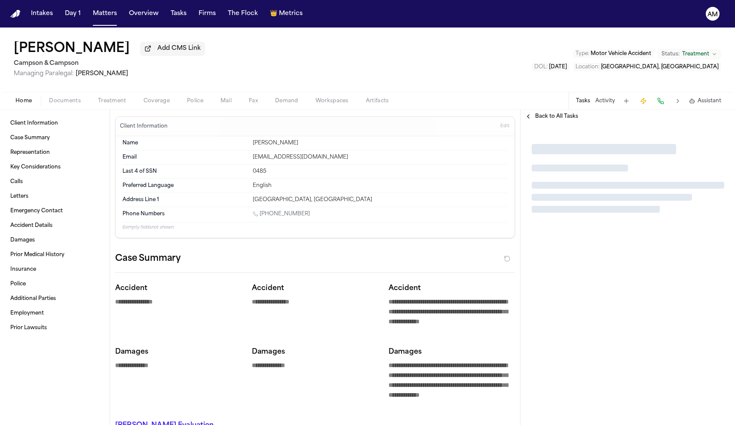
type textarea "*"
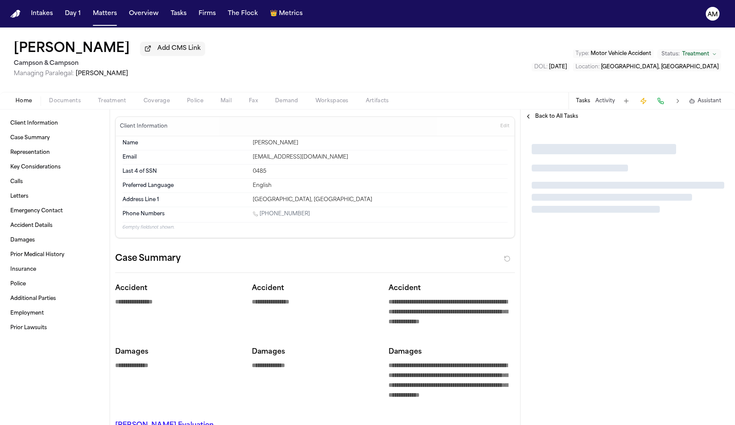
type textarea "*"
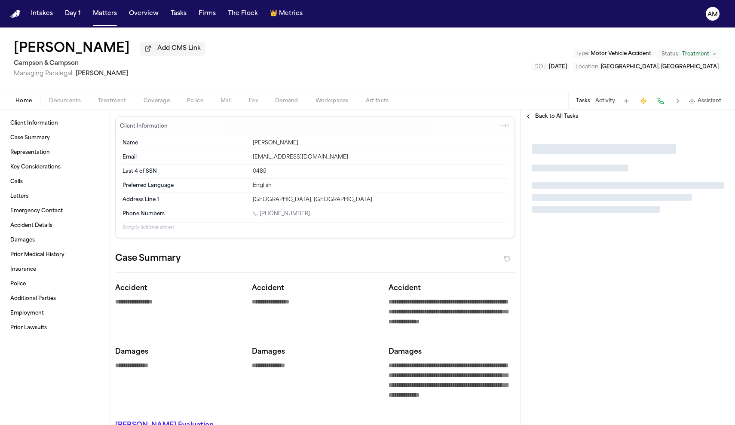
type textarea "*"
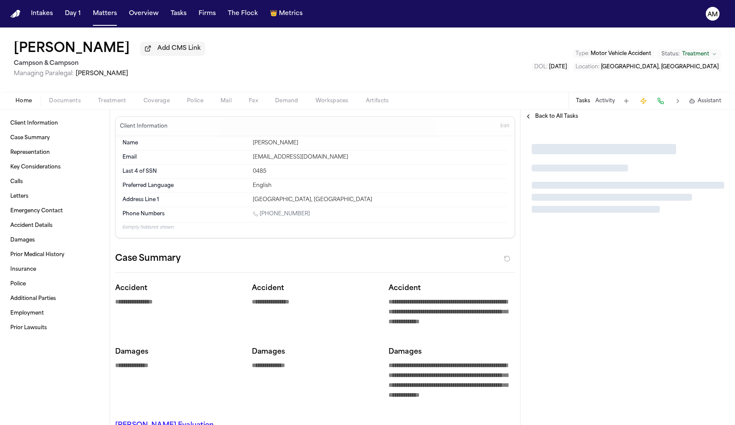
type textarea "*"
